Goal: Information Seeking & Learning: Learn about a topic

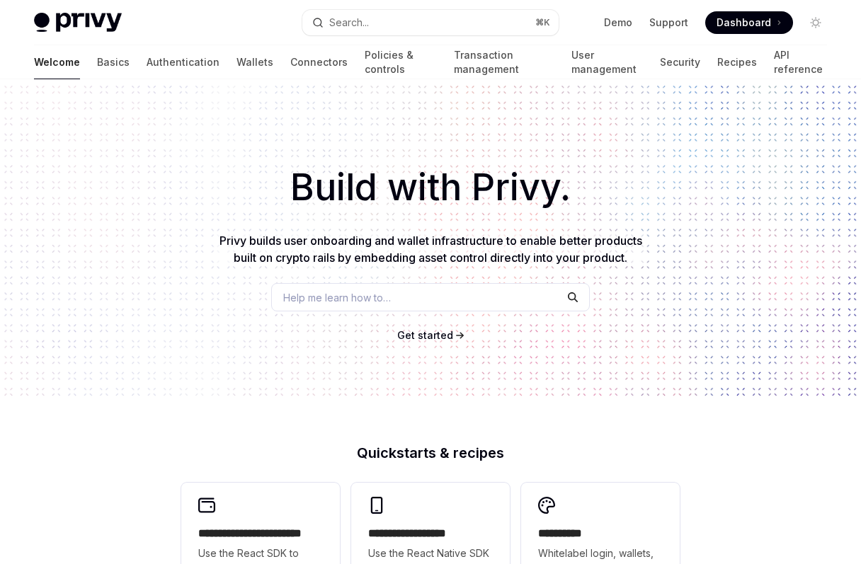
type textarea "*"
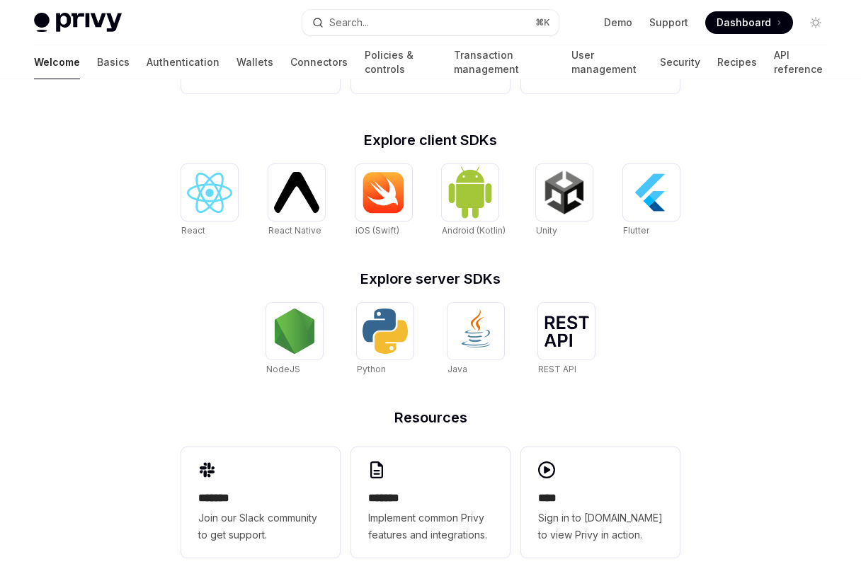
scroll to position [561, 0]
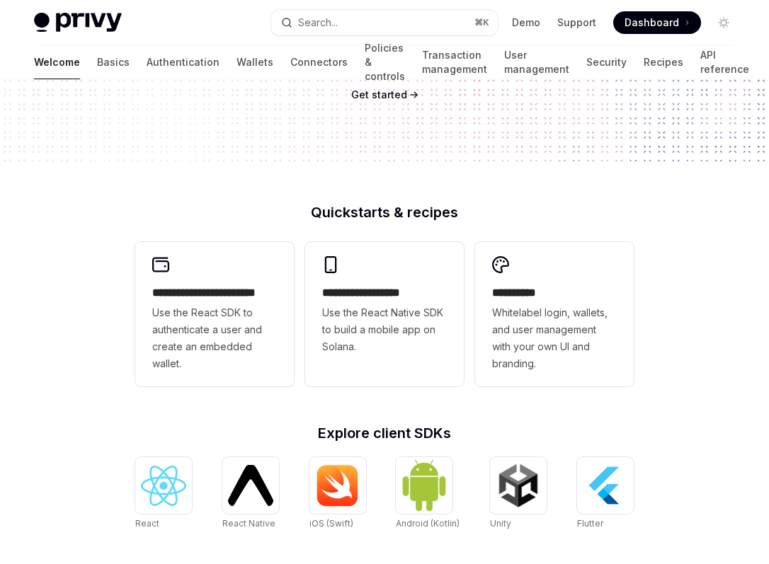
scroll to position [159, 0]
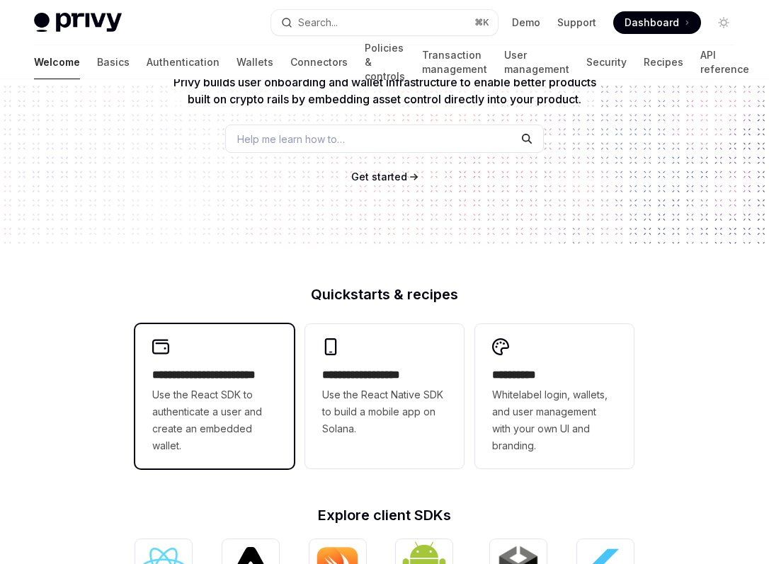
click at [264, 353] on div "**********" at bounding box center [214, 396] width 159 height 144
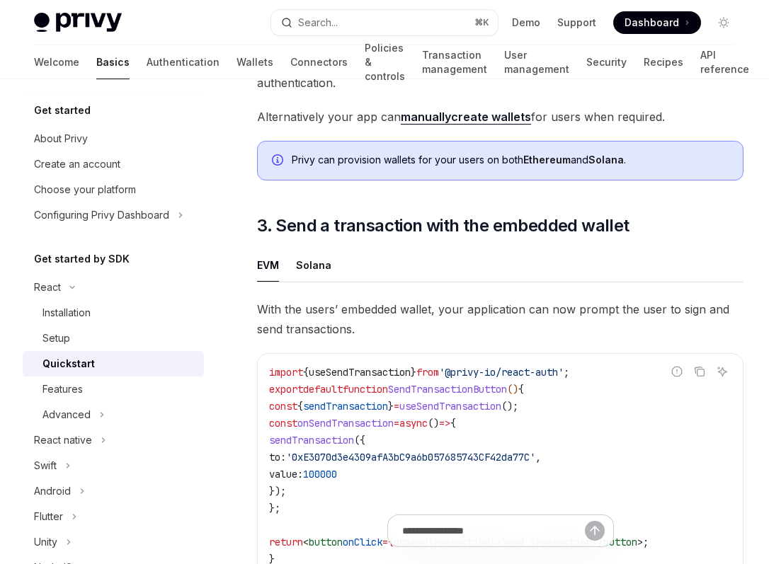
scroll to position [1243, 0]
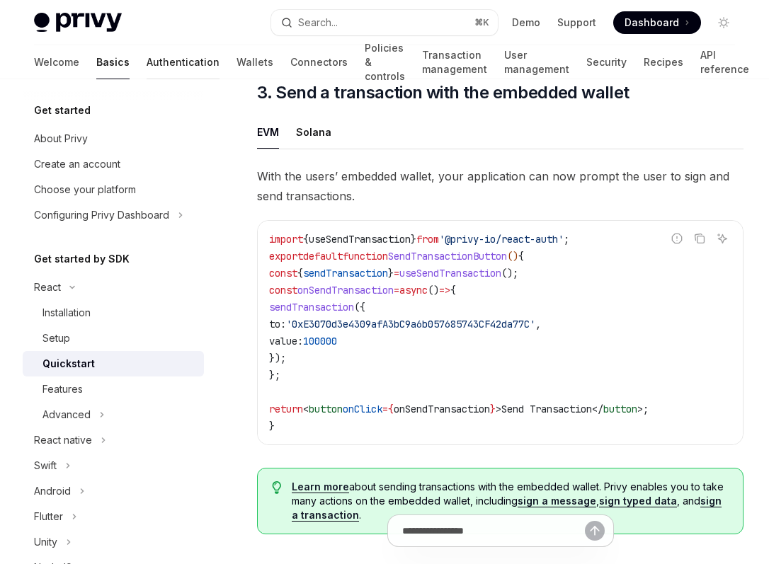
click at [147, 72] on link "Authentication" at bounding box center [183, 62] width 73 height 34
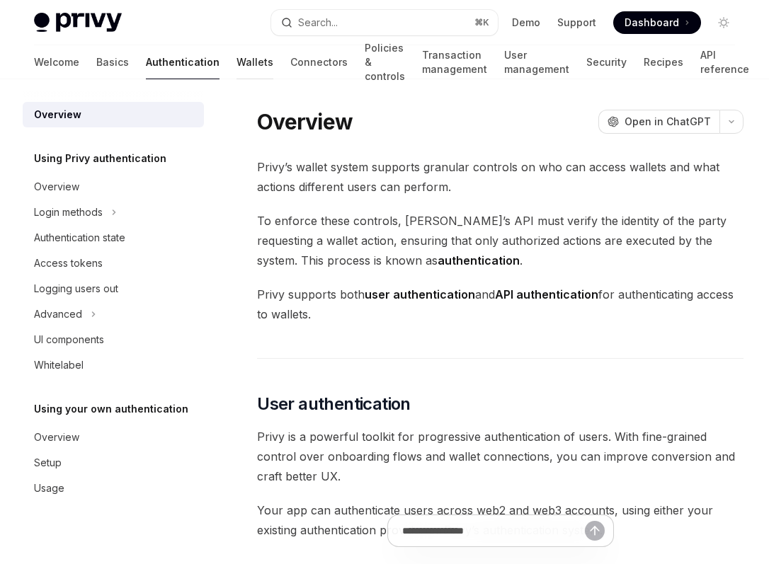
click at [236, 66] on link "Wallets" at bounding box center [254, 62] width 37 height 34
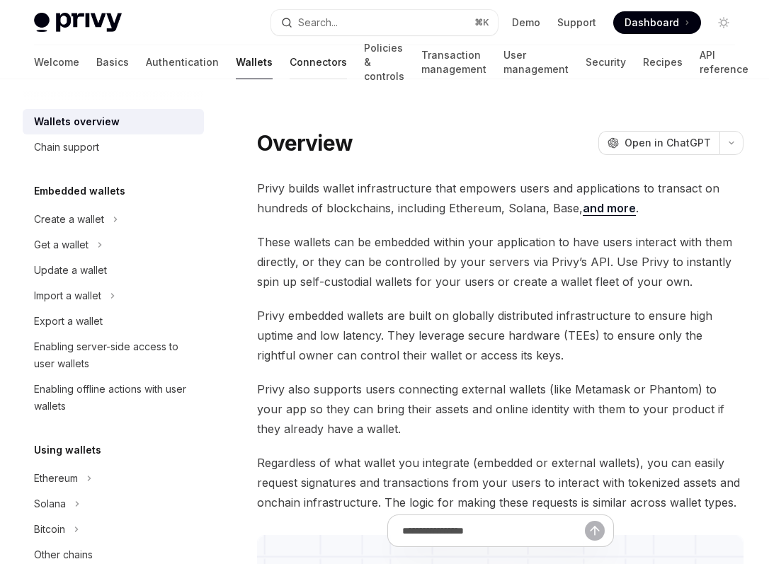
click at [290, 63] on link "Connectors" at bounding box center [318, 62] width 57 height 34
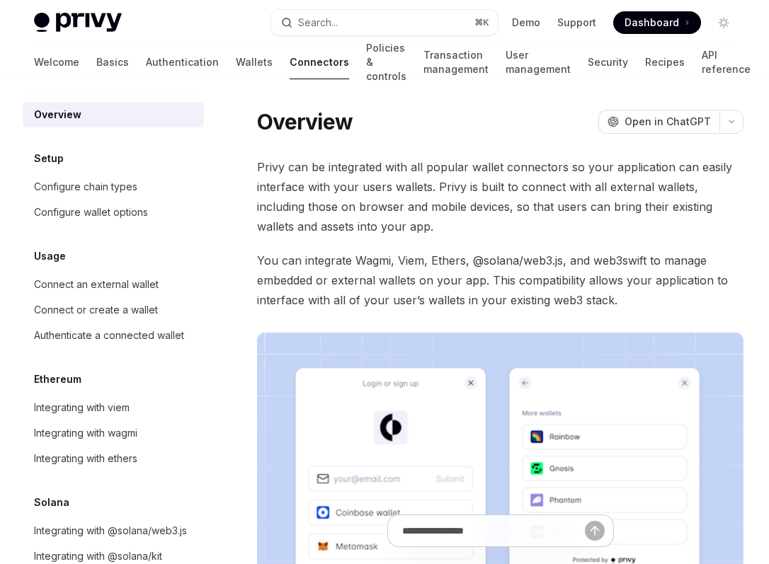
click at [80, 4] on div "Privy Docs home page Search... ⌘ K Demo Support Dashboard Dashboard Search..." at bounding box center [384, 22] width 701 height 45
click at [81, 20] on img at bounding box center [78, 23] width 88 height 20
type textarea "*"
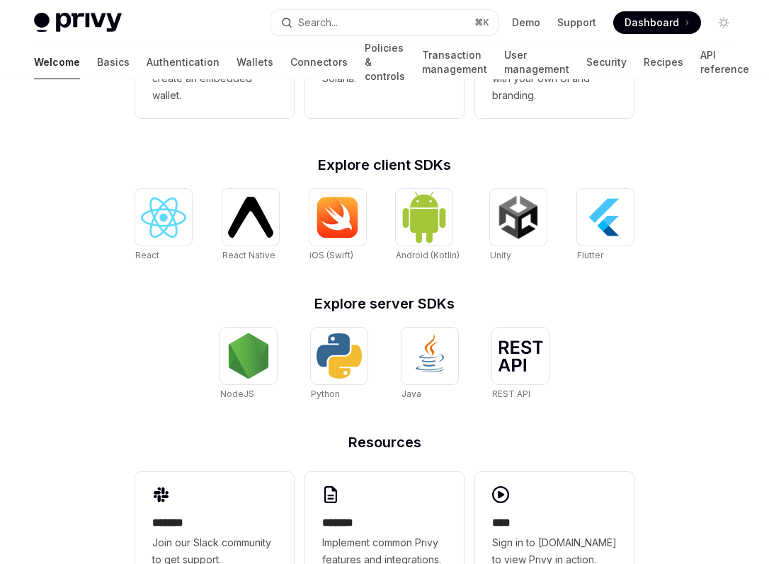
scroll to position [561, 0]
